Goal: Task Accomplishment & Management: Use online tool/utility

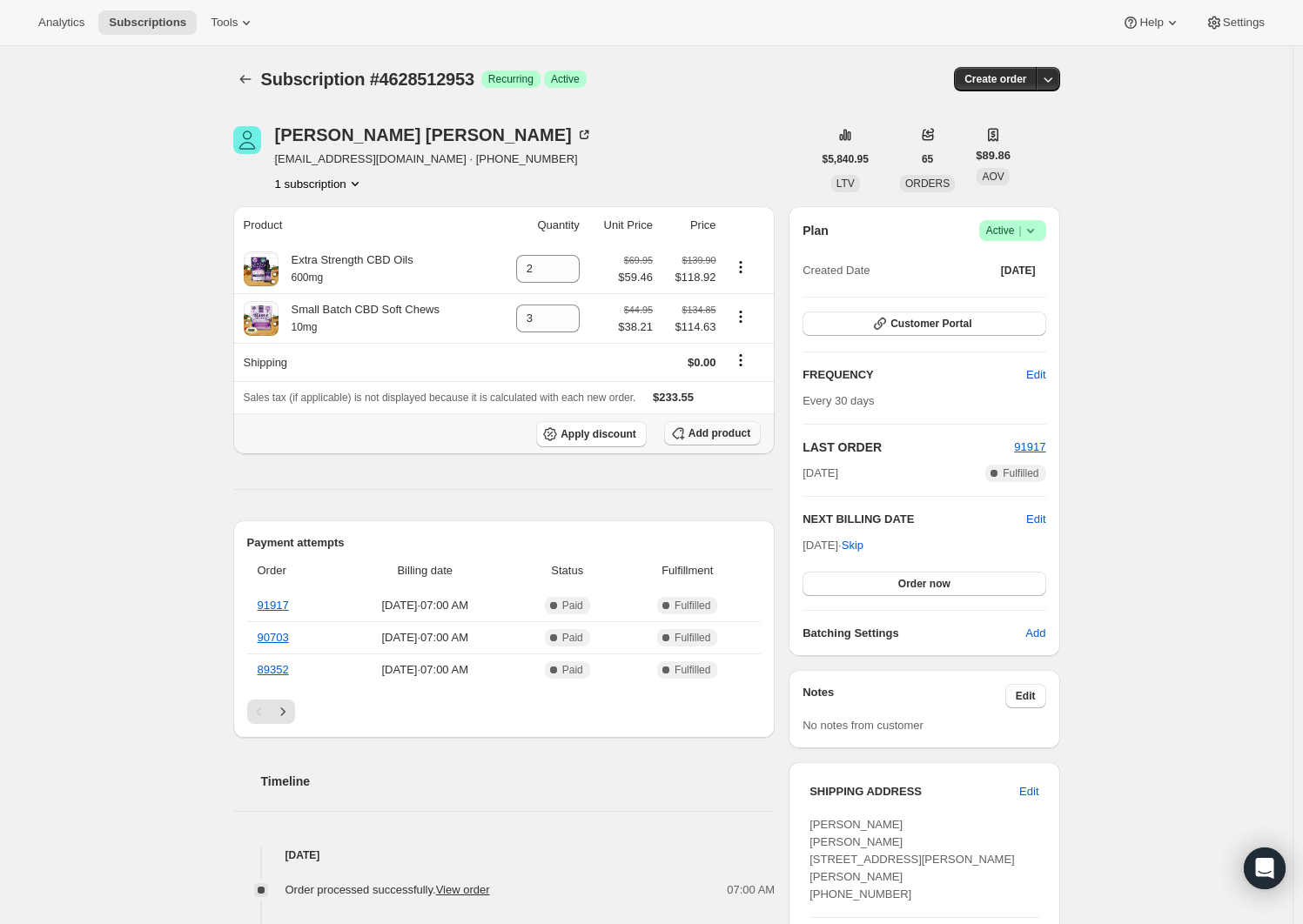
click at [727, 432] on span "Add product" at bounding box center [719, 432] width 62 height 14
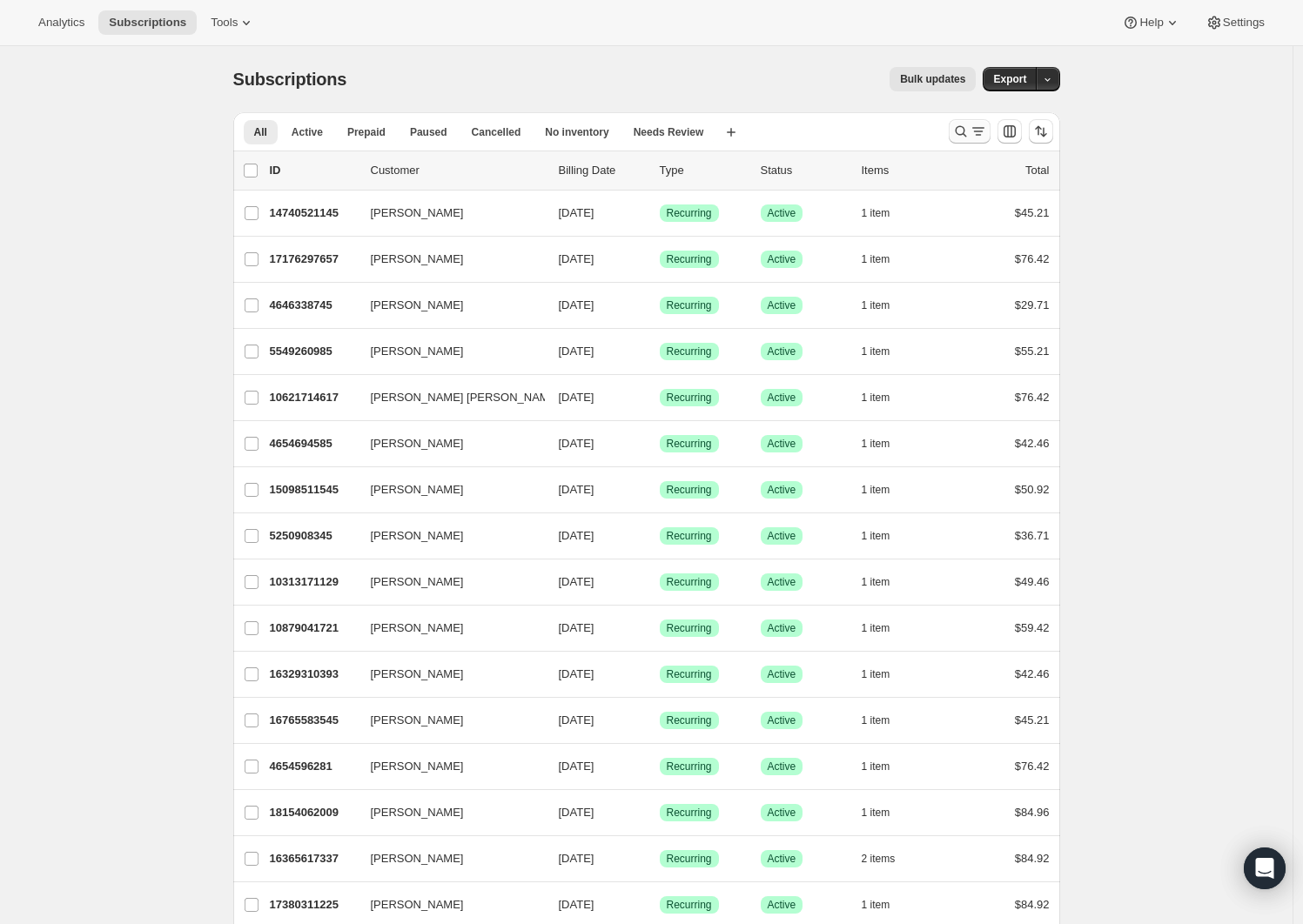
click at [988, 142] on button "Search and filter results" at bounding box center [970, 131] width 42 height 25
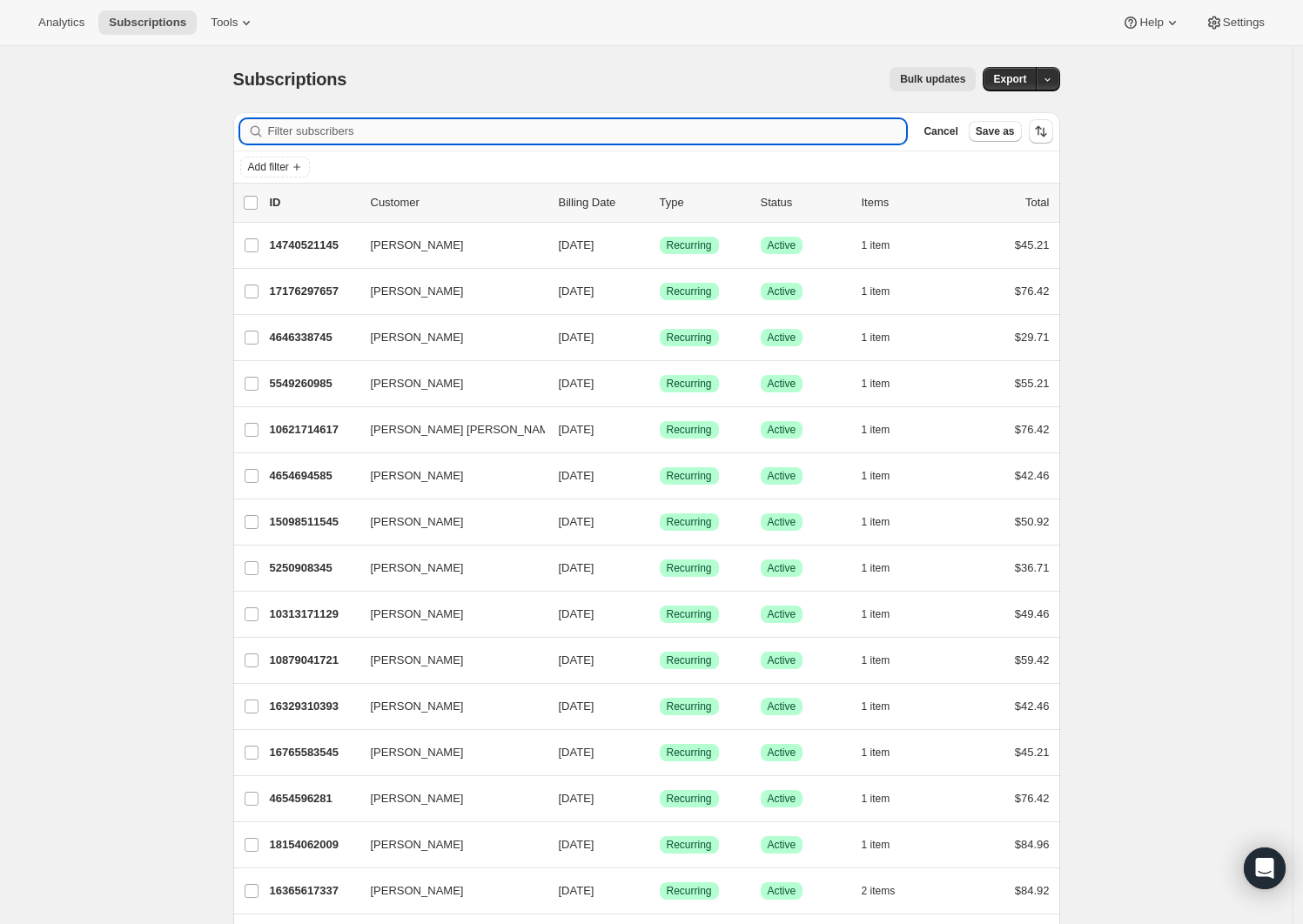
click at [367, 132] on input "Filter subscribers" at bounding box center [587, 131] width 639 height 25
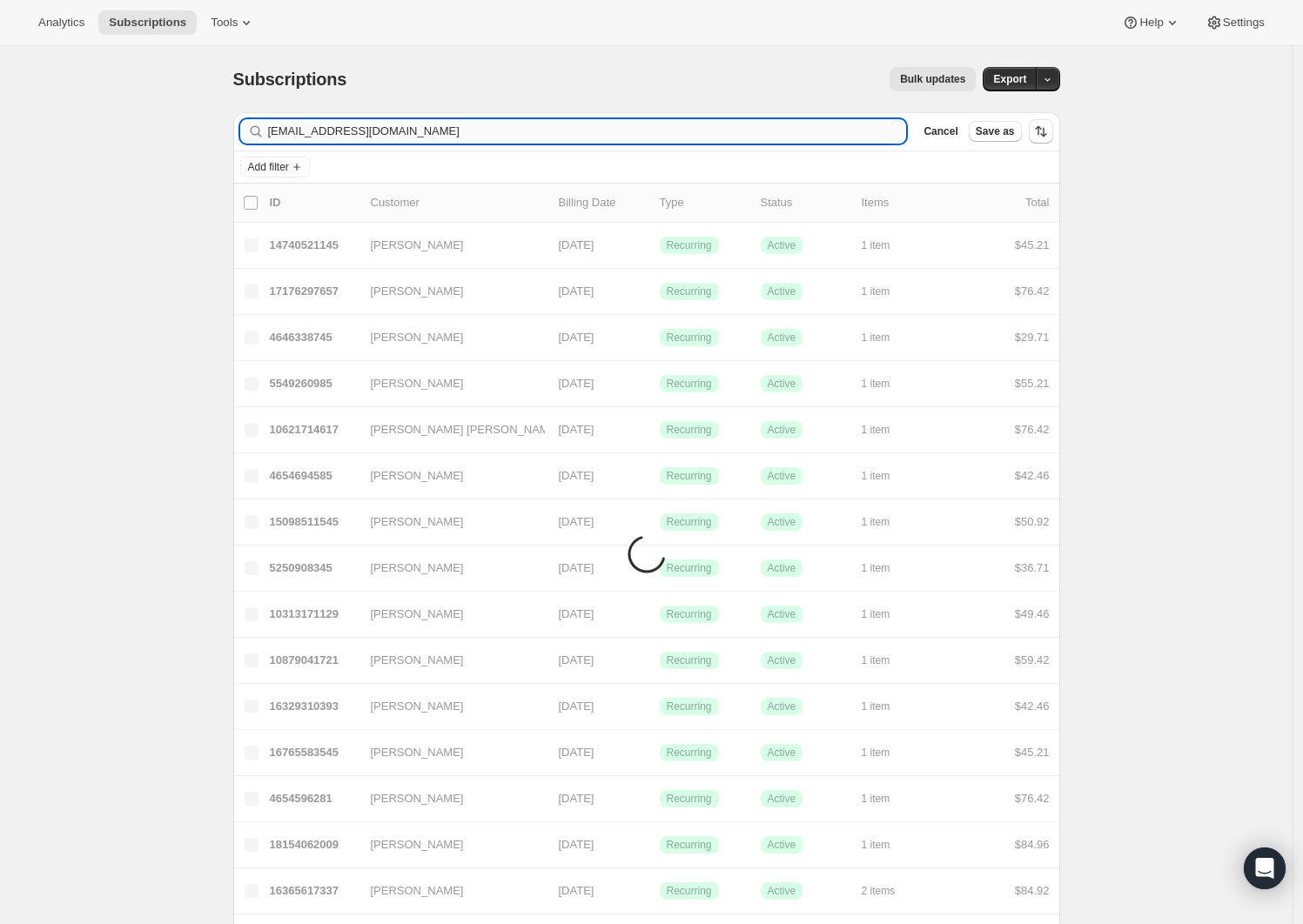
type input "[EMAIL_ADDRESS][DOMAIN_NAME]"
